Goal: Task Accomplishment & Management: Use online tool/utility

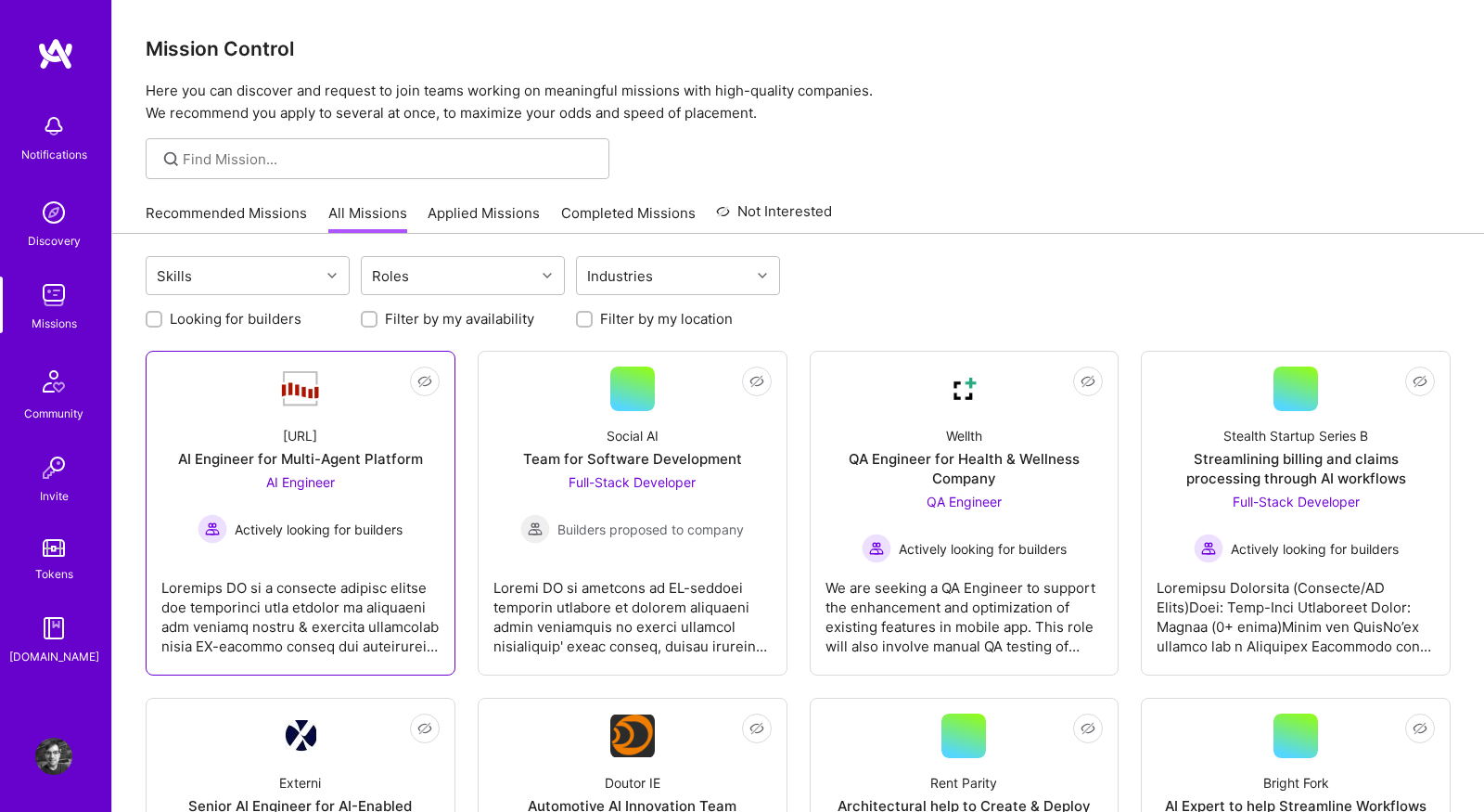
click at [378, 601] on div at bounding box center [300, 609] width 278 height 93
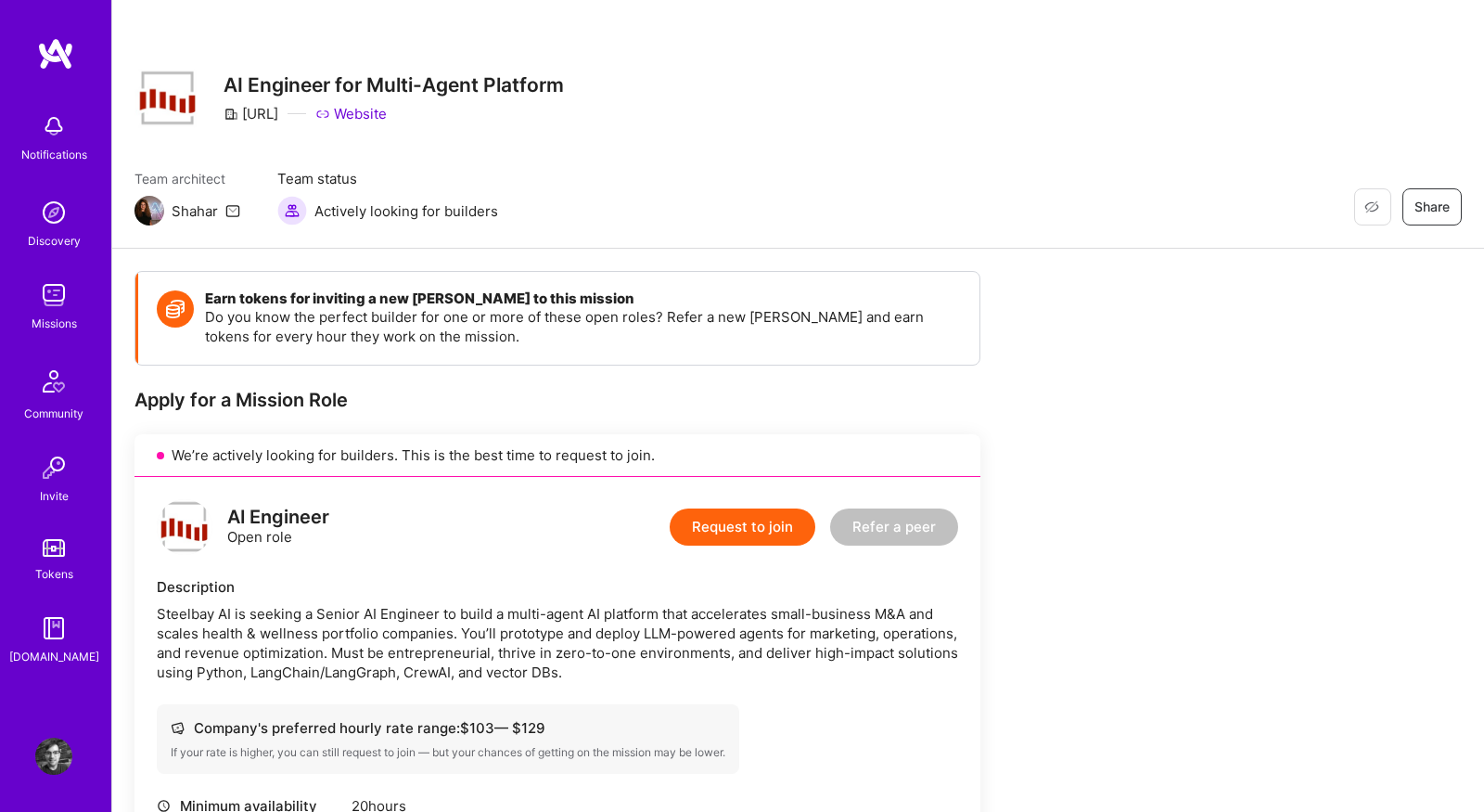
click at [385, 114] on link "Website" at bounding box center [350, 113] width 71 height 19
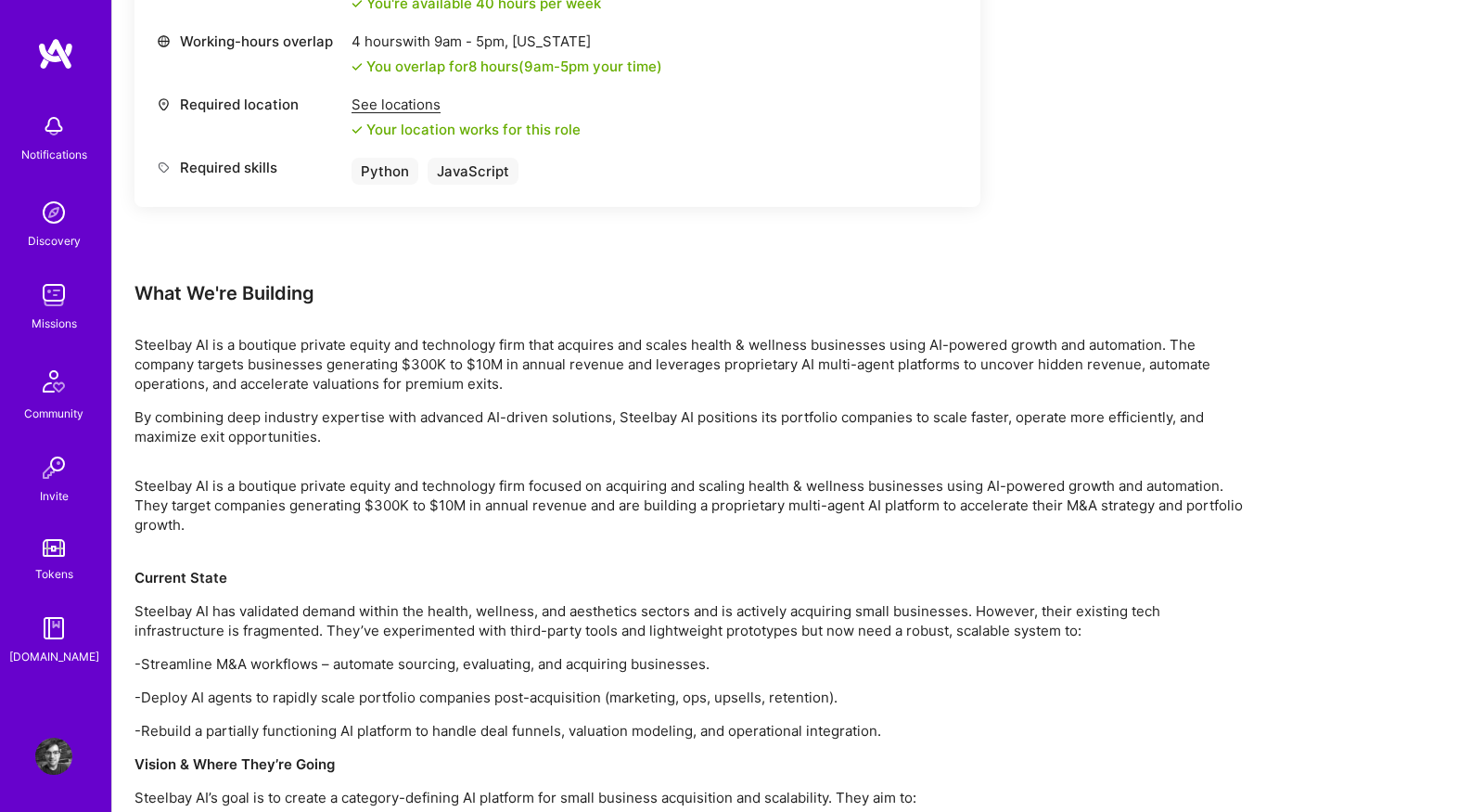
scroll to position [990, 0]
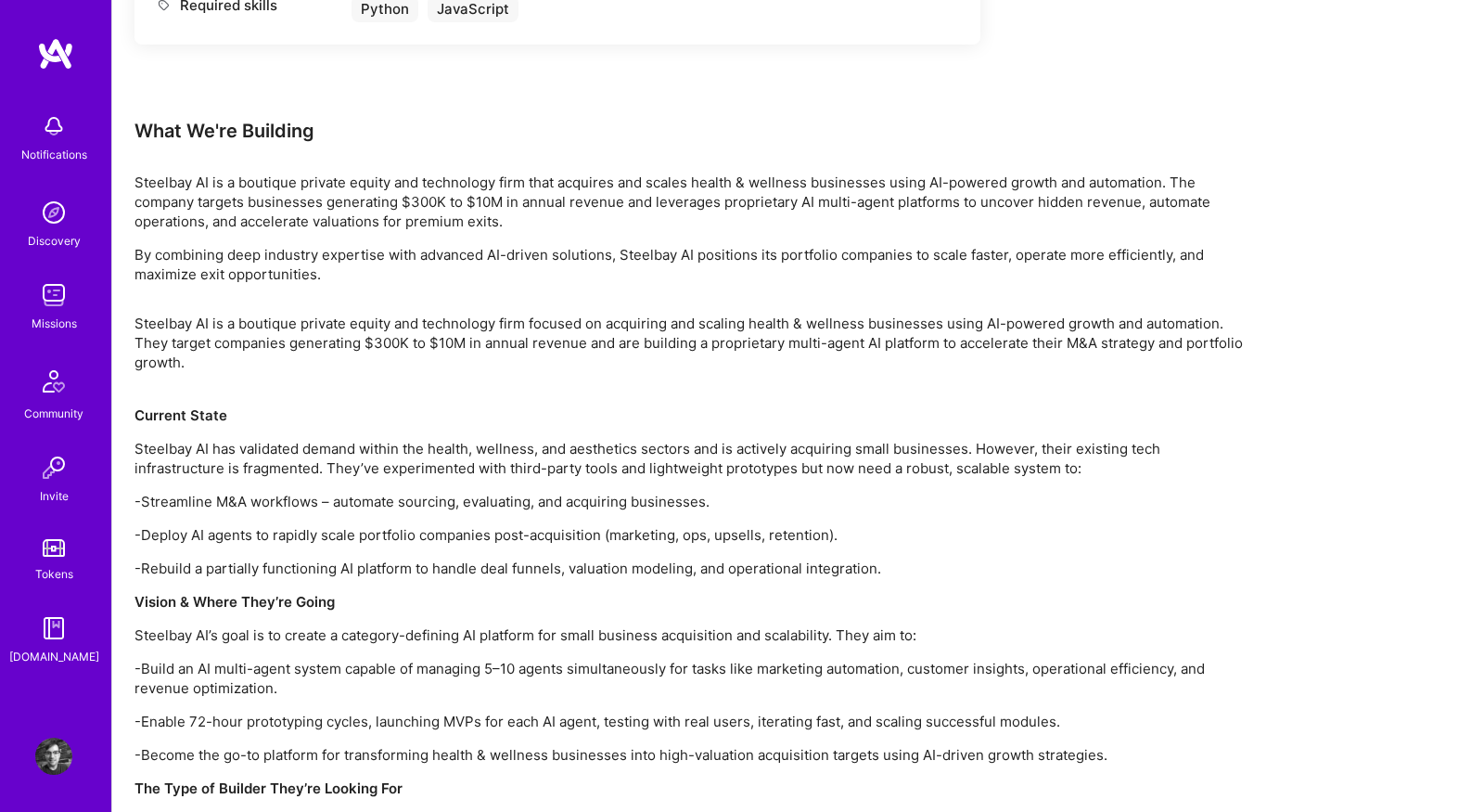
click at [57, 301] on img at bounding box center [53, 294] width 37 height 37
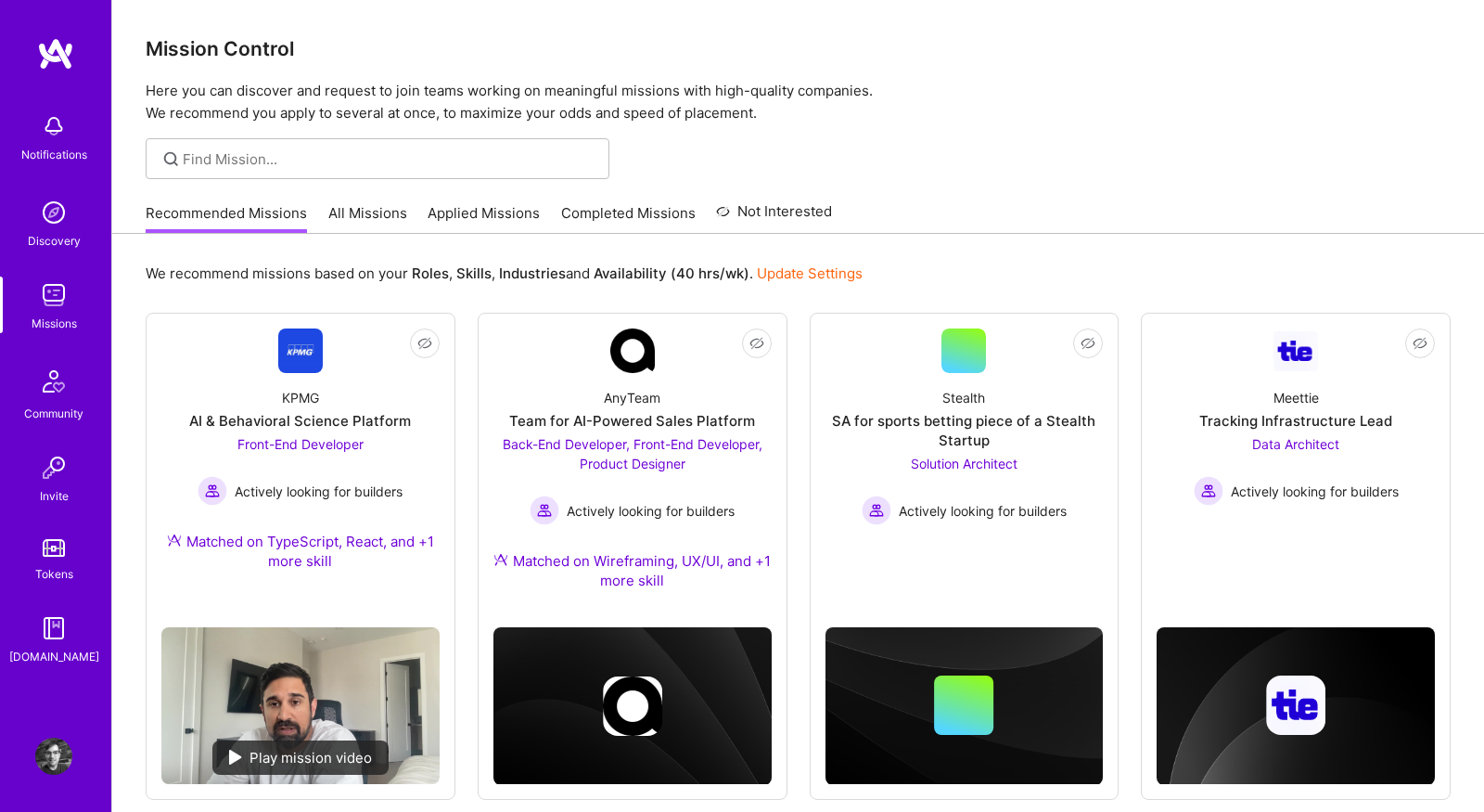
click at [382, 214] on link "All Missions" at bounding box center [367, 218] width 79 height 31
